Goal: Find specific page/section: Find specific page/section

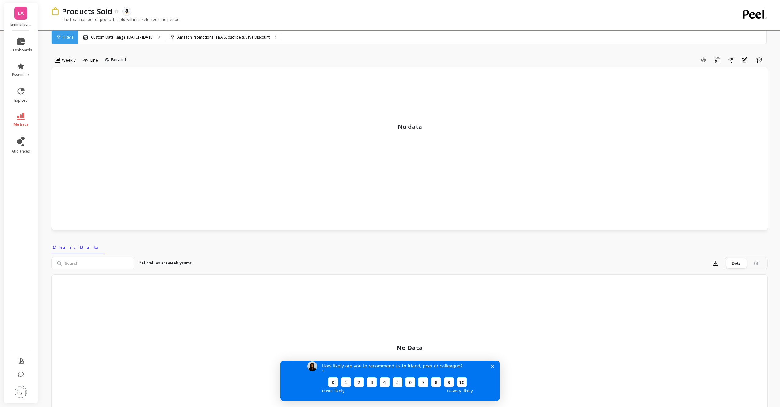
drag, startPoint x: 493, startPoint y: 372, endPoint x: 773, endPoint y: 732, distance: 456.3
click at [493, 368] on polygon "Close survey" at bounding box center [492, 366] width 4 height 4
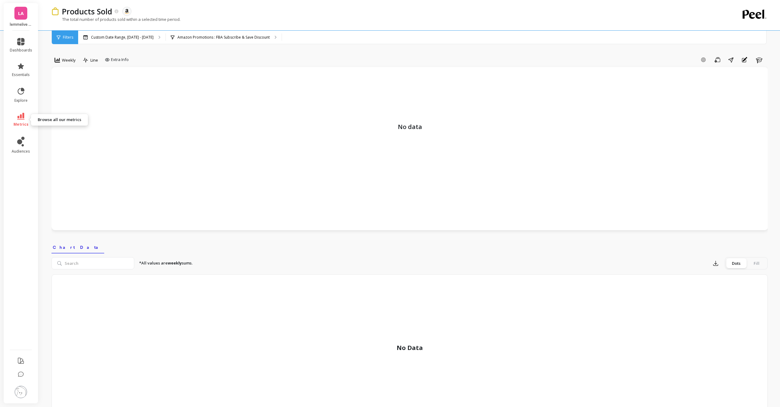
click at [24, 117] on icon at bounding box center [20, 116] width 7 height 7
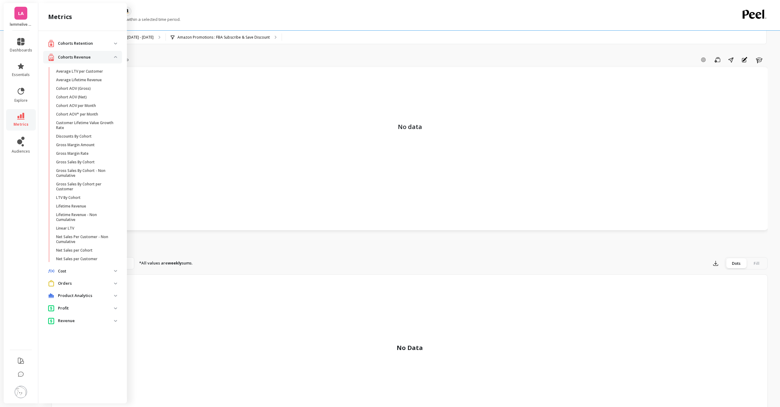
click at [82, 292] on analytics "Product Analytics" at bounding box center [82, 295] width 79 height 11
click at [80, 286] on p "Orders" at bounding box center [86, 283] width 56 height 6
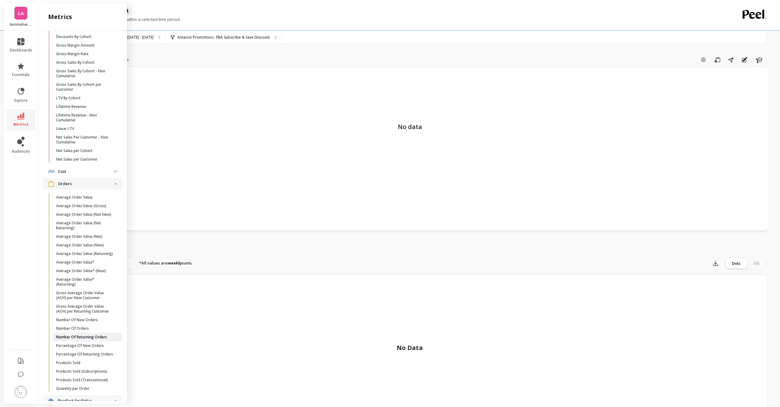
scroll to position [188, 0]
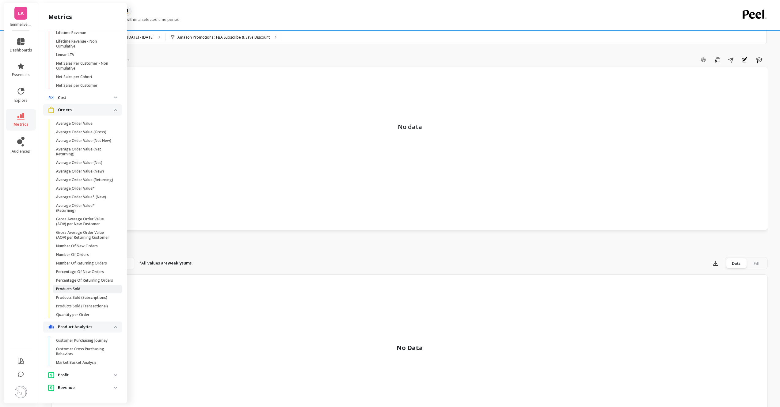
click at [80, 292] on link "Products Sold" at bounding box center [87, 289] width 69 height 9
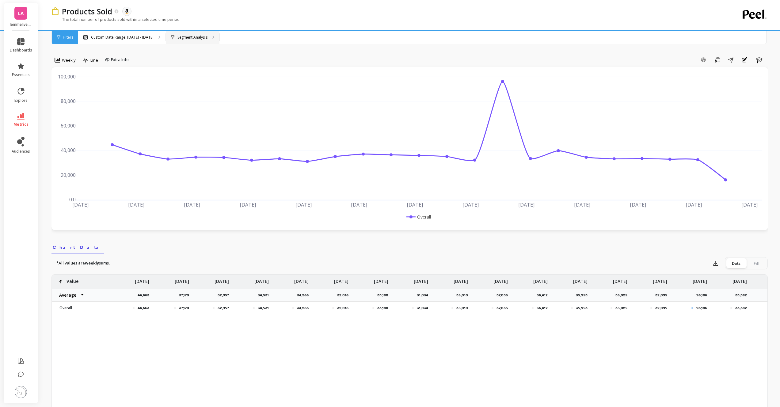
click at [194, 35] on p "Segment Analysis" at bounding box center [192, 37] width 30 height 5
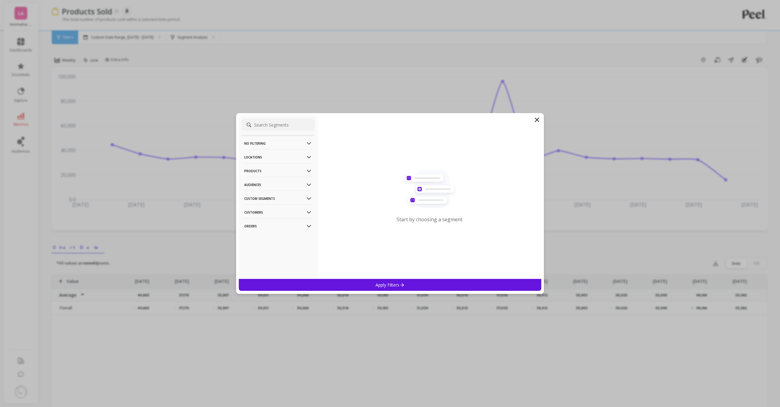
click at [284, 225] on p "Orders" at bounding box center [278, 226] width 68 height 16
click at [280, 239] on p "Amazon Promotions" at bounding box center [264, 238] width 38 height 6
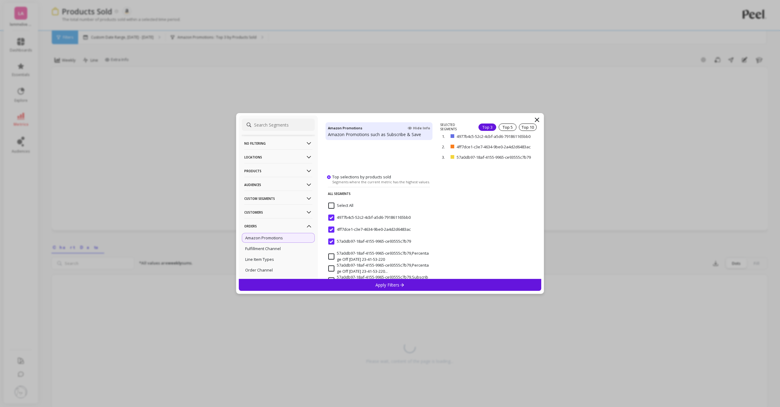
scroll to position [116, 0]
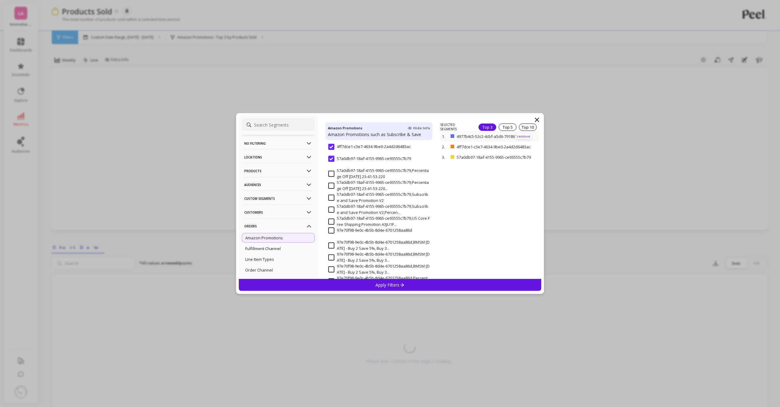
click at [523, 138] on p "remove" at bounding box center [524, 136] width 16 height 5
click at [521, 139] on p "remove" at bounding box center [524, 138] width 16 height 5
click at [521, 128] on p "remove" at bounding box center [524, 128] width 16 height 5
click at [277, 123] on input at bounding box center [278, 125] width 73 height 12
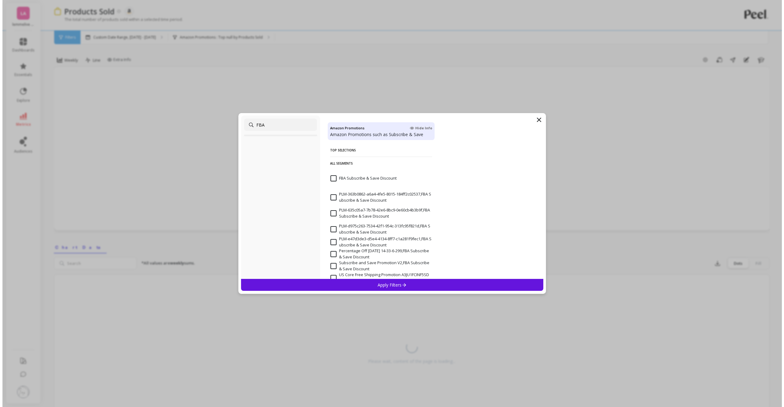
scroll to position [0, 0]
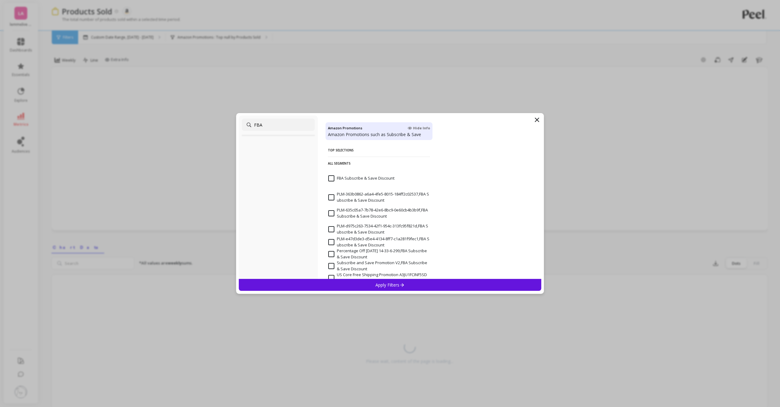
type input "FBA"
click at [388, 179] on Discount "FBA Subscribe & Save Discount" at bounding box center [361, 178] width 66 height 6
click at [429, 285] on div "Apply Filters" at bounding box center [390, 285] width 303 height 12
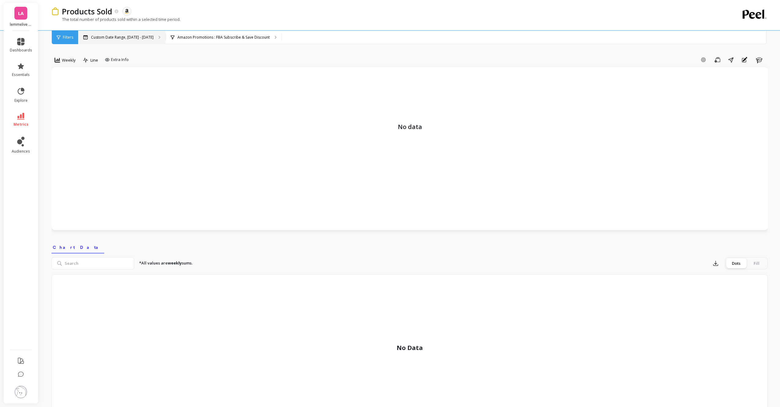
click at [144, 40] on div "Custom Date Range, [DATE] - [DATE]" at bounding box center [121, 37] width 87 height 13
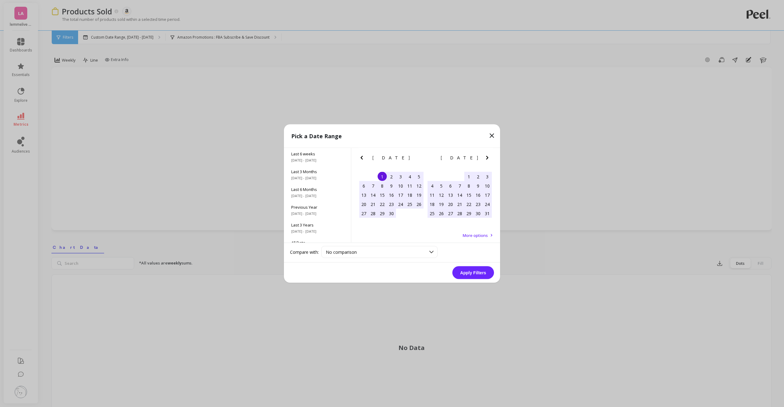
scroll to position [71, 0]
click at [324, 227] on span "Last 3 Years" at bounding box center [317, 225] width 52 height 6
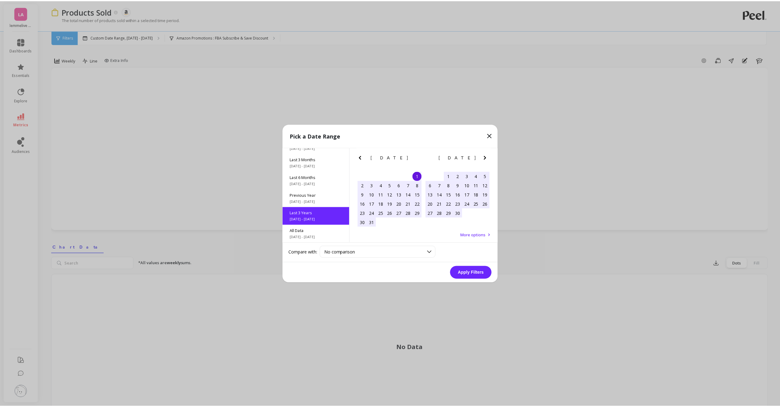
scroll to position [83, 0]
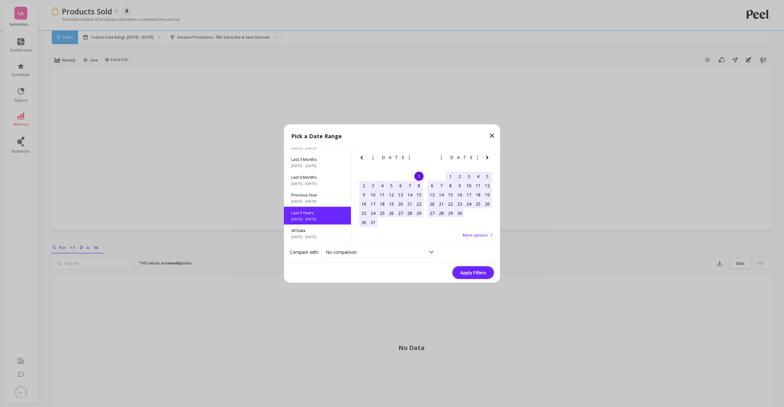
click at [476, 275] on button "Apply Filters" at bounding box center [473, 272] width 42 height 13
